Goal: Task Accomplishment & Management: Use online tool/utility

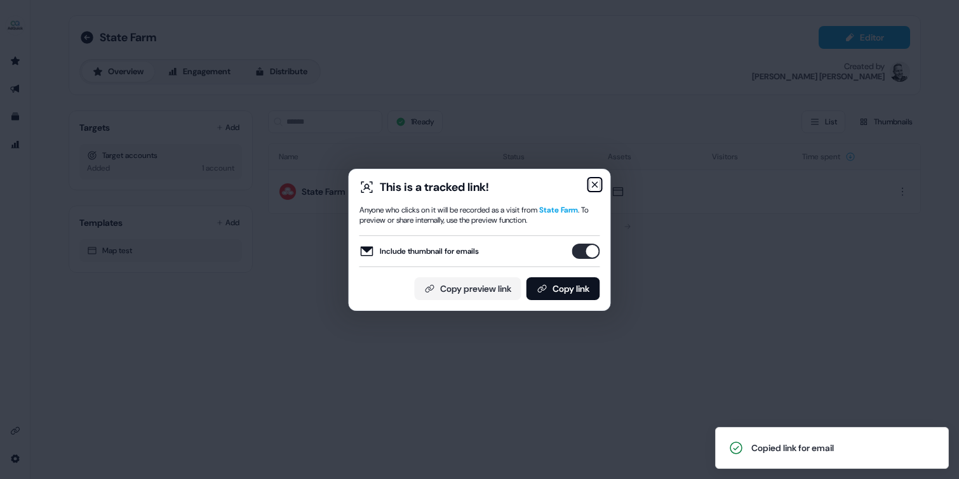
click at [597, 183] on icon "button" at bounding box center [595, 185] width 10 height 10
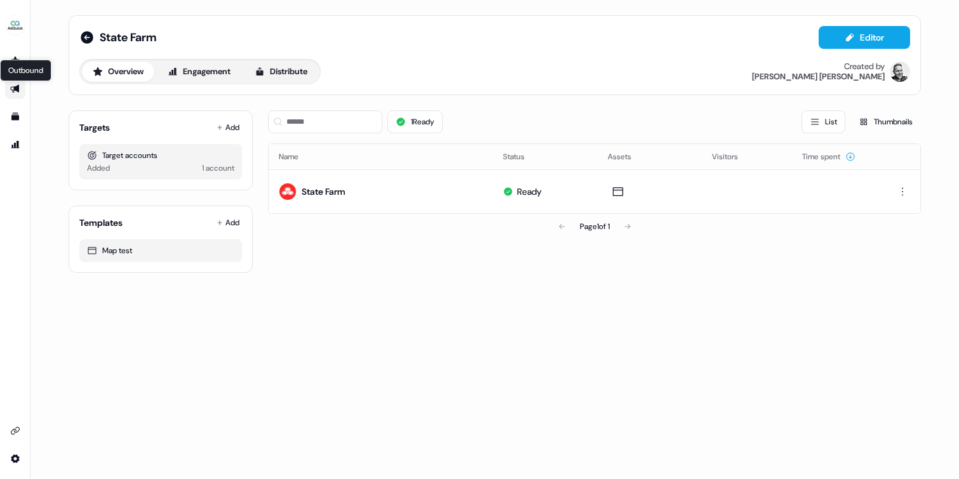
click at [14, 87] on icon "Go to outbound experience" at bounding box center [14, 89] width 9 height 8
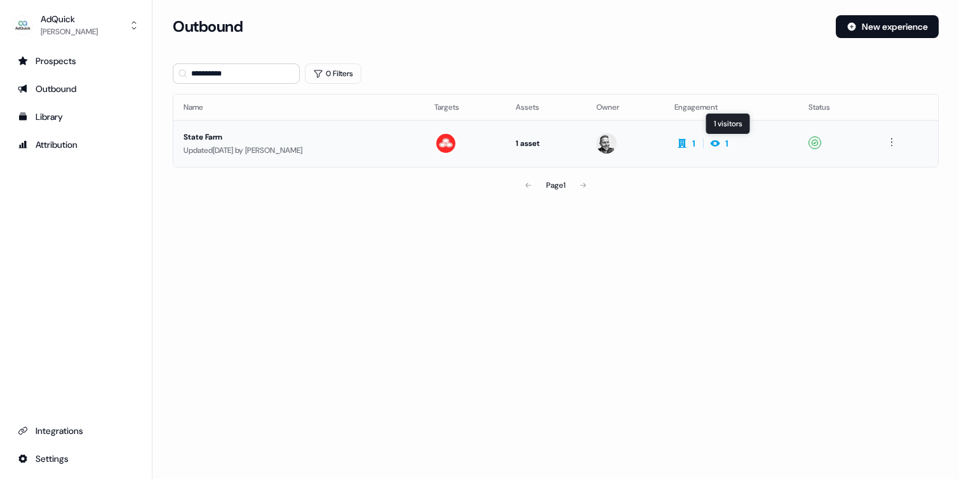
click at [722, 142] on icon at bounding box center [714, 143] width 15 height 10
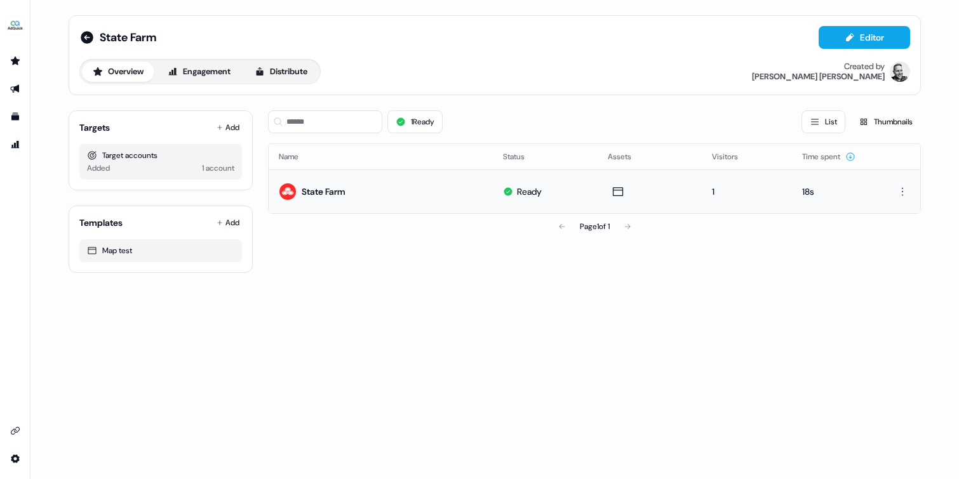
click at [712, 191] on div "1" at bounding box center [746, 191] width 69 height 13
click at [13, 89] on icon "Go to outbound experience" at bounding box center [14, 89] width 9 height 8
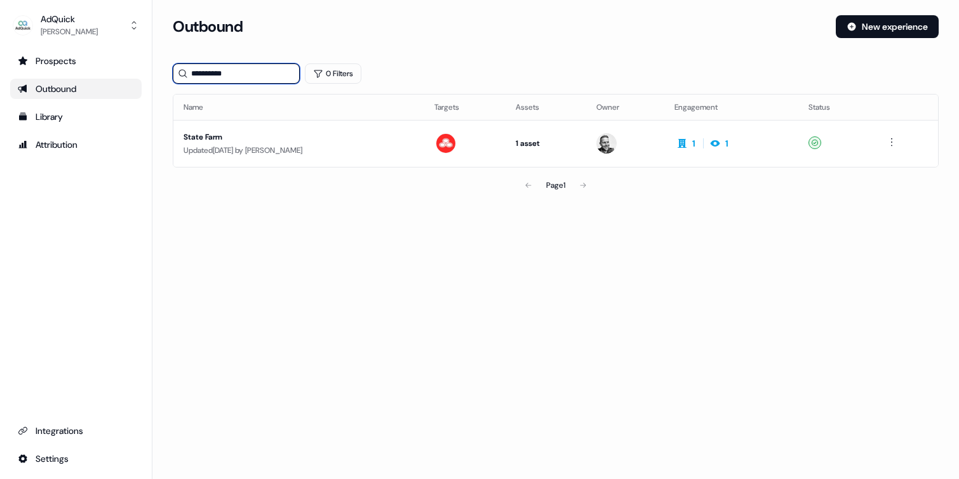
drag, startPoint x: 242, startPoint y: 74, endPoint x: 178, endPoint y: 72, distance: 64.8
click at [179, 72] on div "**********" at bounding box center [236, 73] width 127 height 20
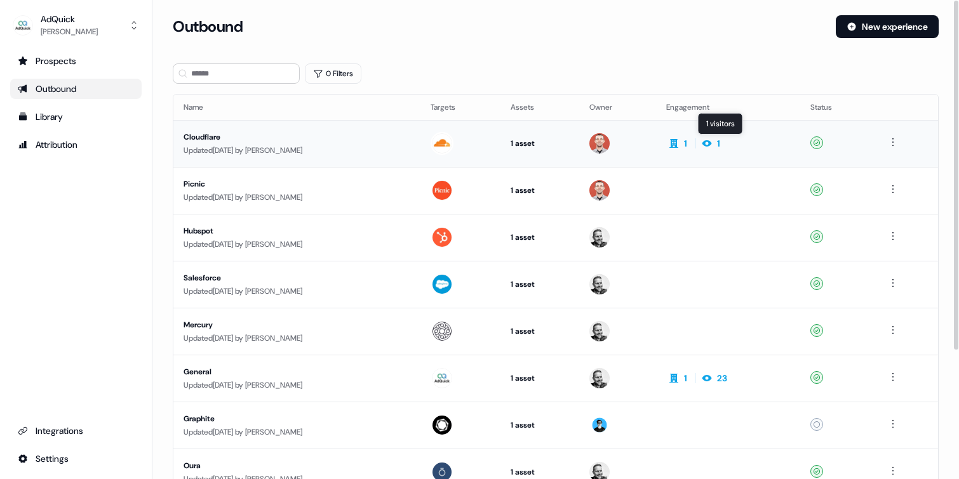
click at [714, 146] on icon at bounding box center [706, 143] width 15 height 10
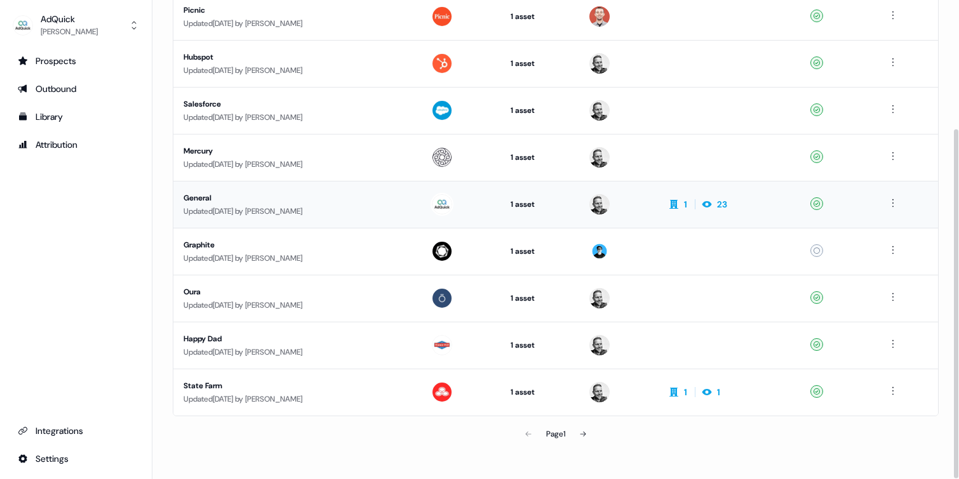
scroll to position [176, 0]
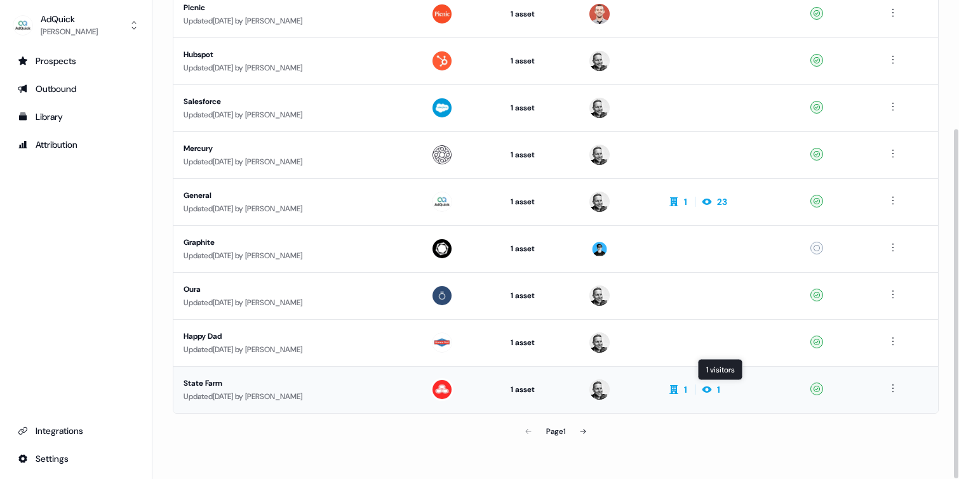
click at [712, 389] on icon at bounding box center [707, 390] width 10 height 6
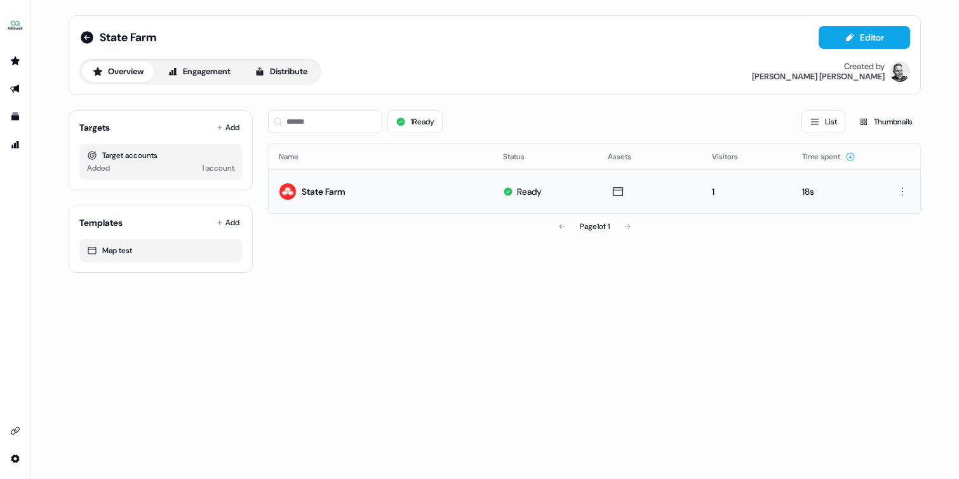
click at [713, 188] on div "1" at bounding box center [746, 191] width 69 height 13
click at [805, 192] on div "18s" at bounding box center [835, 191] width 66 height 13
click at [893, 197] on div at bounding box center [899, 191] width 22 height 15
click at [898, 195] on html "For the best experience switch devices to a bigger screen. Go to [DOMAIN_NAME] …" at bounding box center [479, 239] width 959 height 479
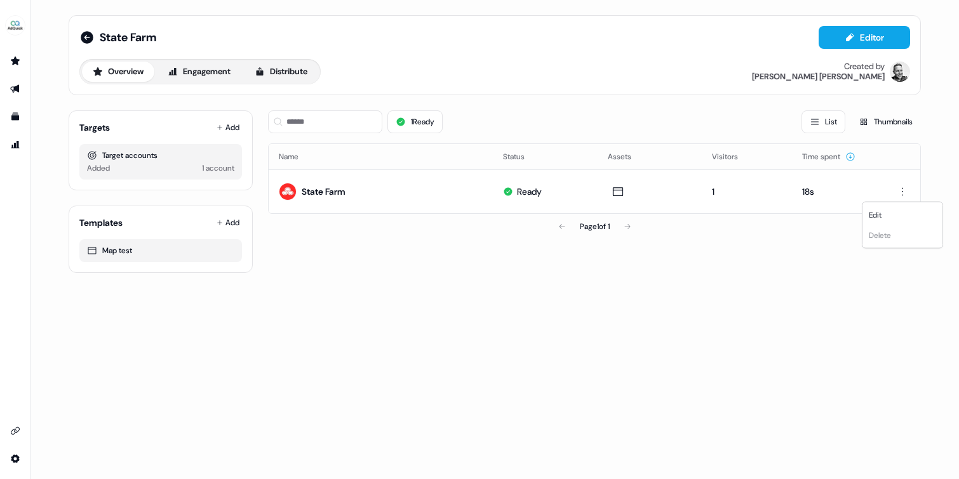
click at [901, 192] on html "For the best experience switch devices to a bigger screen. Go to [DOMAIN_NAME] …" at bounding box center [479, 239] width 959 height 479
click at [217, 80] on button "Engagement" at bounding box center [199, 72] width 84 height 20
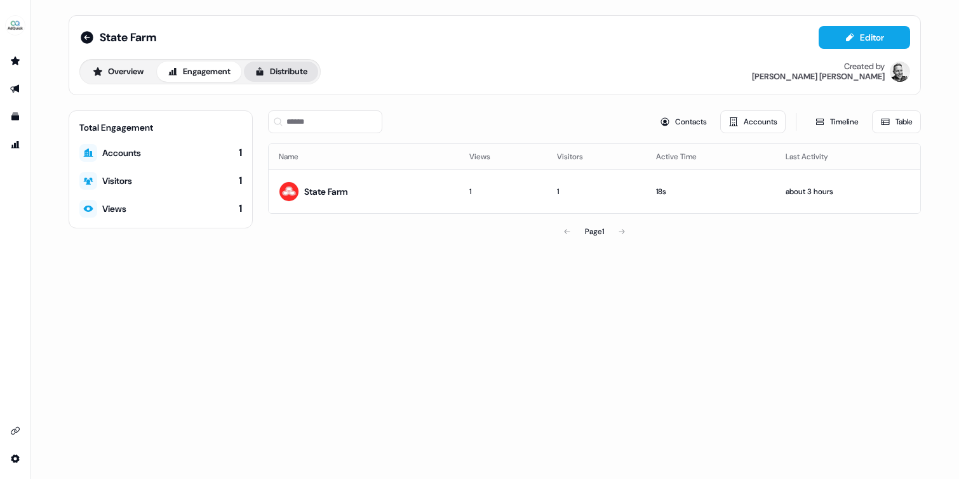
click at [281, 74] on button "Distribute" at bounding box center [281, 72] width 74 height 20
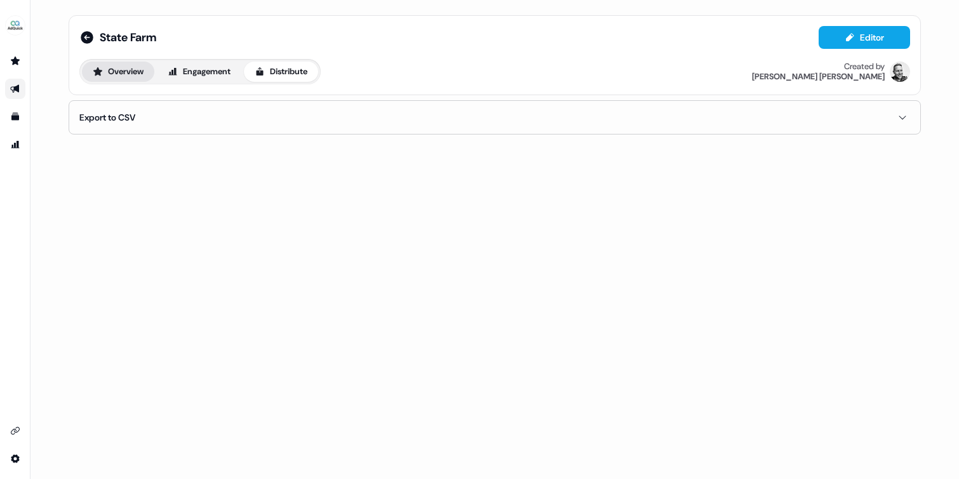
click at [121, 74] on button "Overview" at bounding box center [118, 72] width 72 height 20
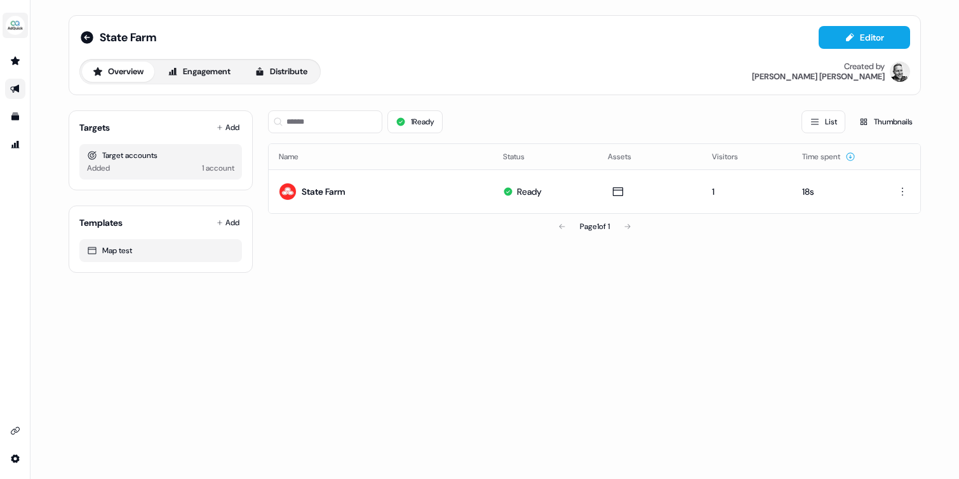
click at [17, 24] on img "side nav menu" at bounding box center [15, 25] width 20 height 20
click at [286, 76] on div "Help documentation Feedback Logout State Farm Editor Overview Engagement Distri…" at bounding box center [479, 239] width 959 height 479
click at [286, 76] on button "Distribute" at bounding box center [281, 72] width 74 height 20
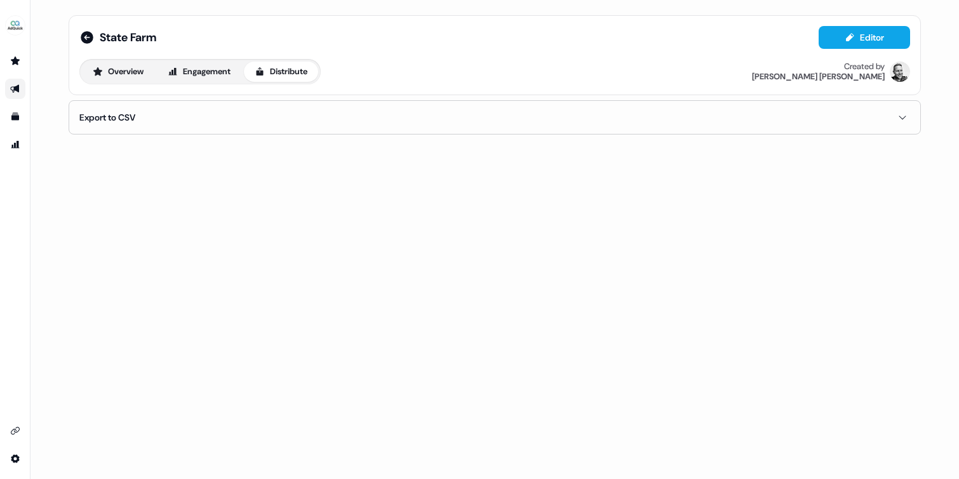
click at [903, 117] on icon "button" at bounding box center [901, 117] width 15 height 10
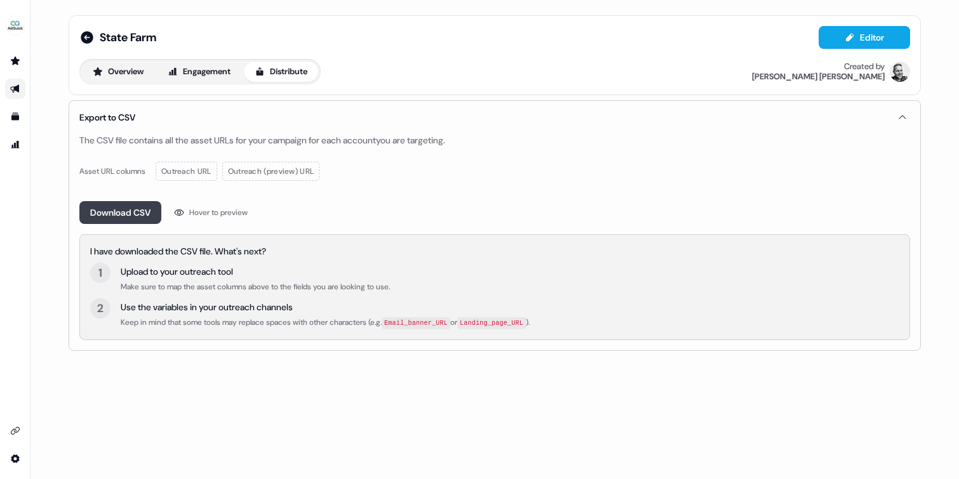
click at [132, 217] on button "Download CSV" at bounding box center [120, 212] width 82 height 23
click at [15, 23] on img "side nav menu" at bounding box center [15, 25] width 20 height 20
click at [50, 156] on div "Help documentation Feedback Logout State Farm Editor Overview Engagement Distri…" at bounding box center [479, 239] width 959 height 479
click at [13, 85] on icon "Go to outbound experience" at bounding box center [15, 89] width 10 height 10
